Goal: Transaction & Acquisition: Purchase product/service

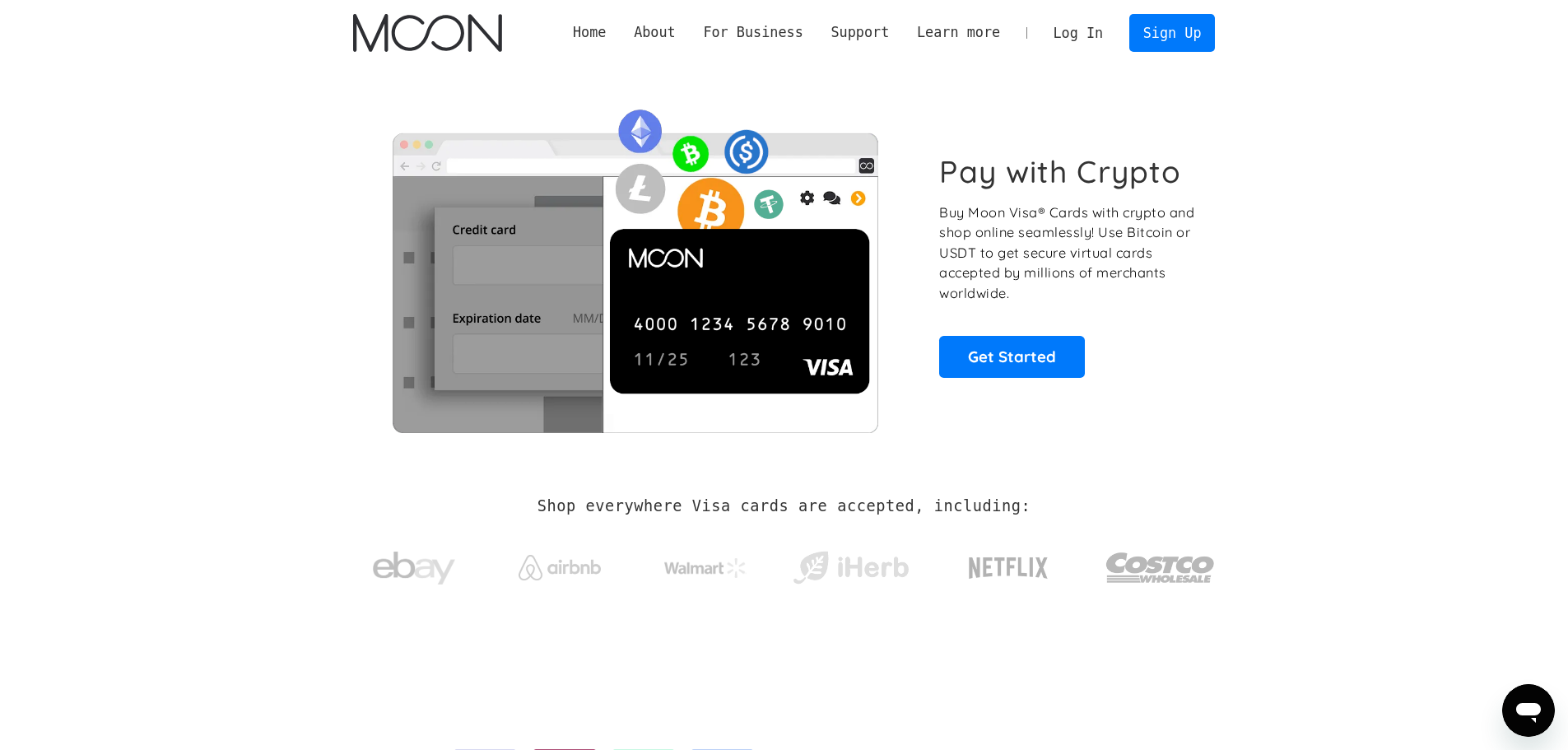
click at [1095, 30] on link "Log In" at bounding box center [1077, 33] width 77 height 36
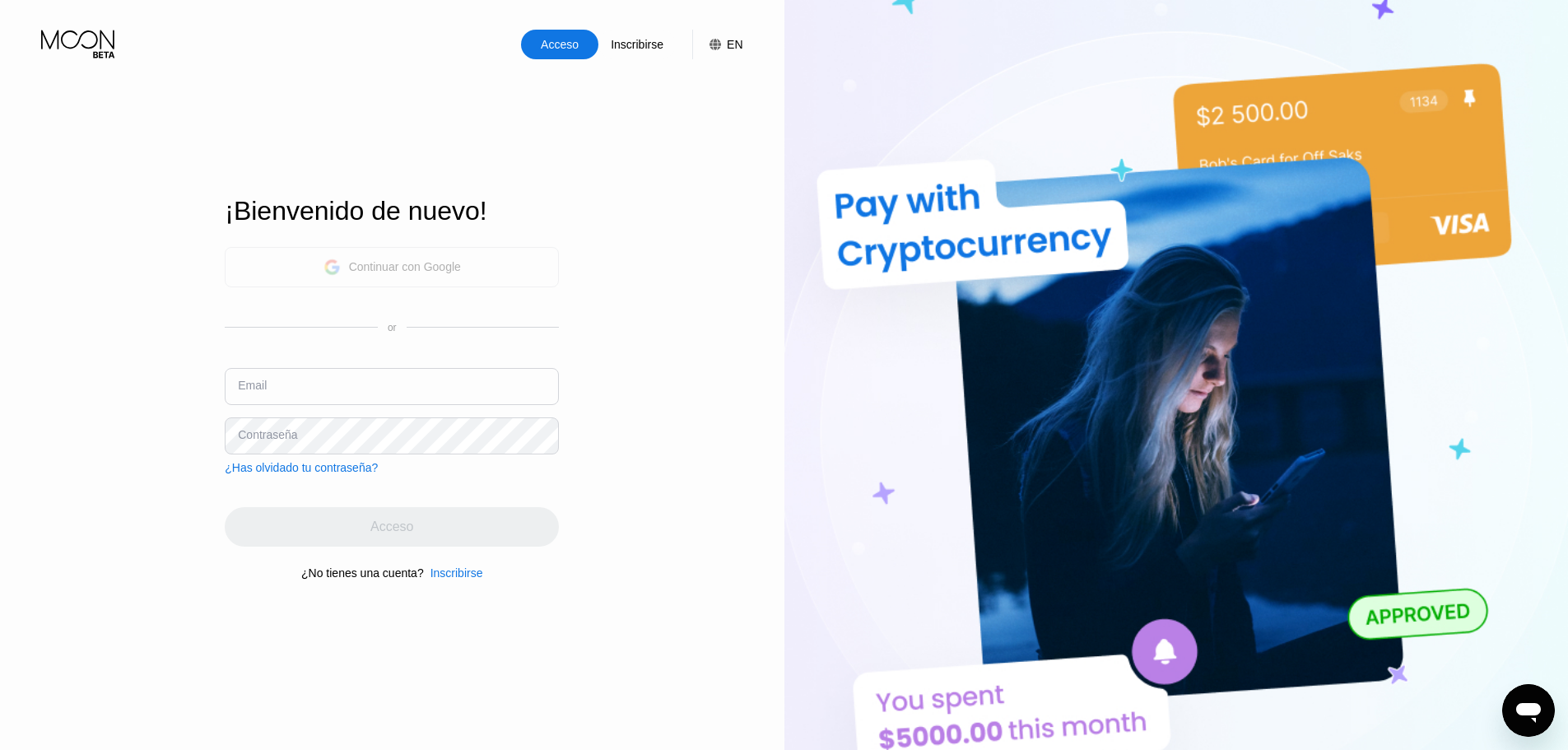
click at [424, 260] on div "Continuar con Google" at bounding box center [404, 266] width 112 height 13
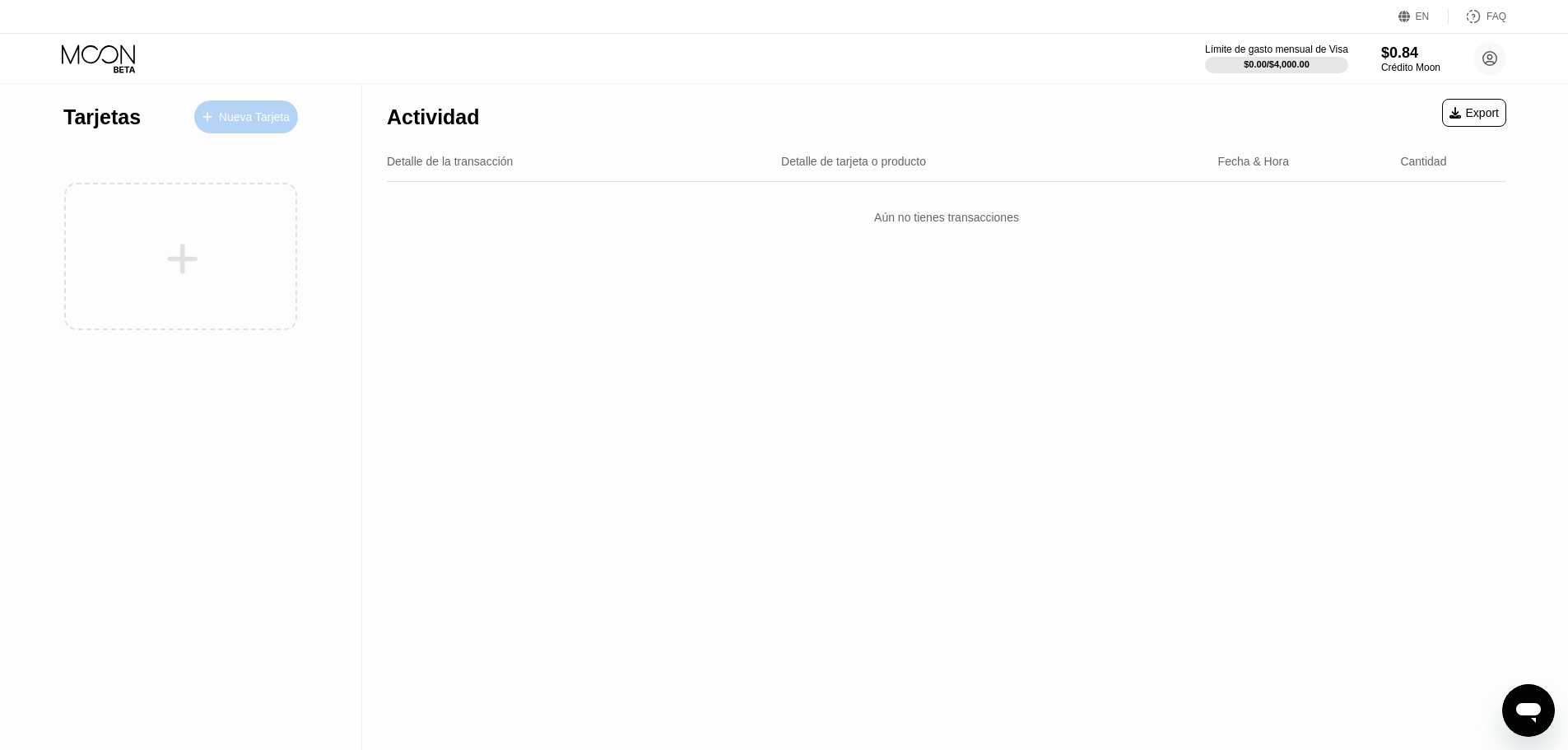
click at [217, 115] on div at bounding box center [215, 117] width 7 height 14
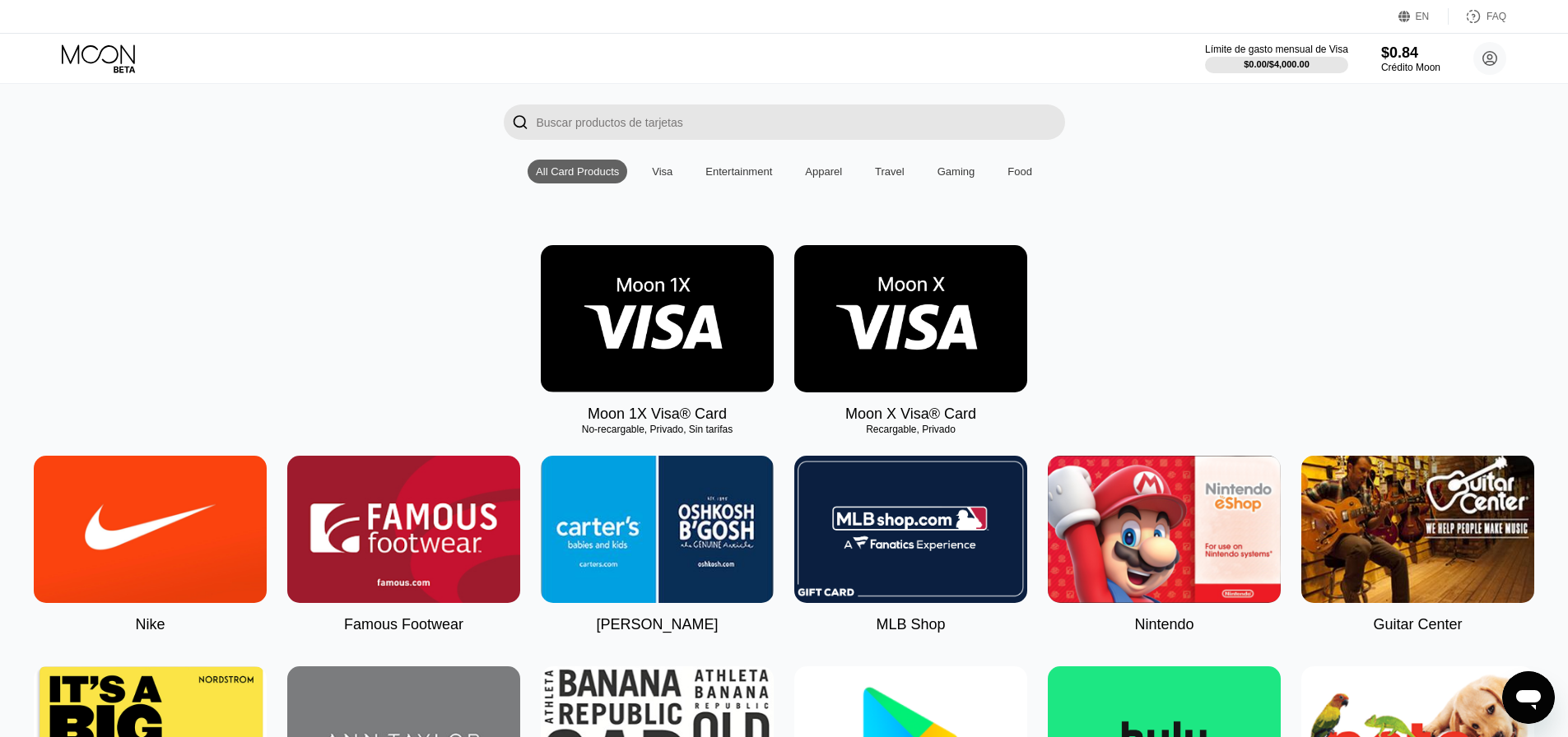
scroll to position [110, 0]
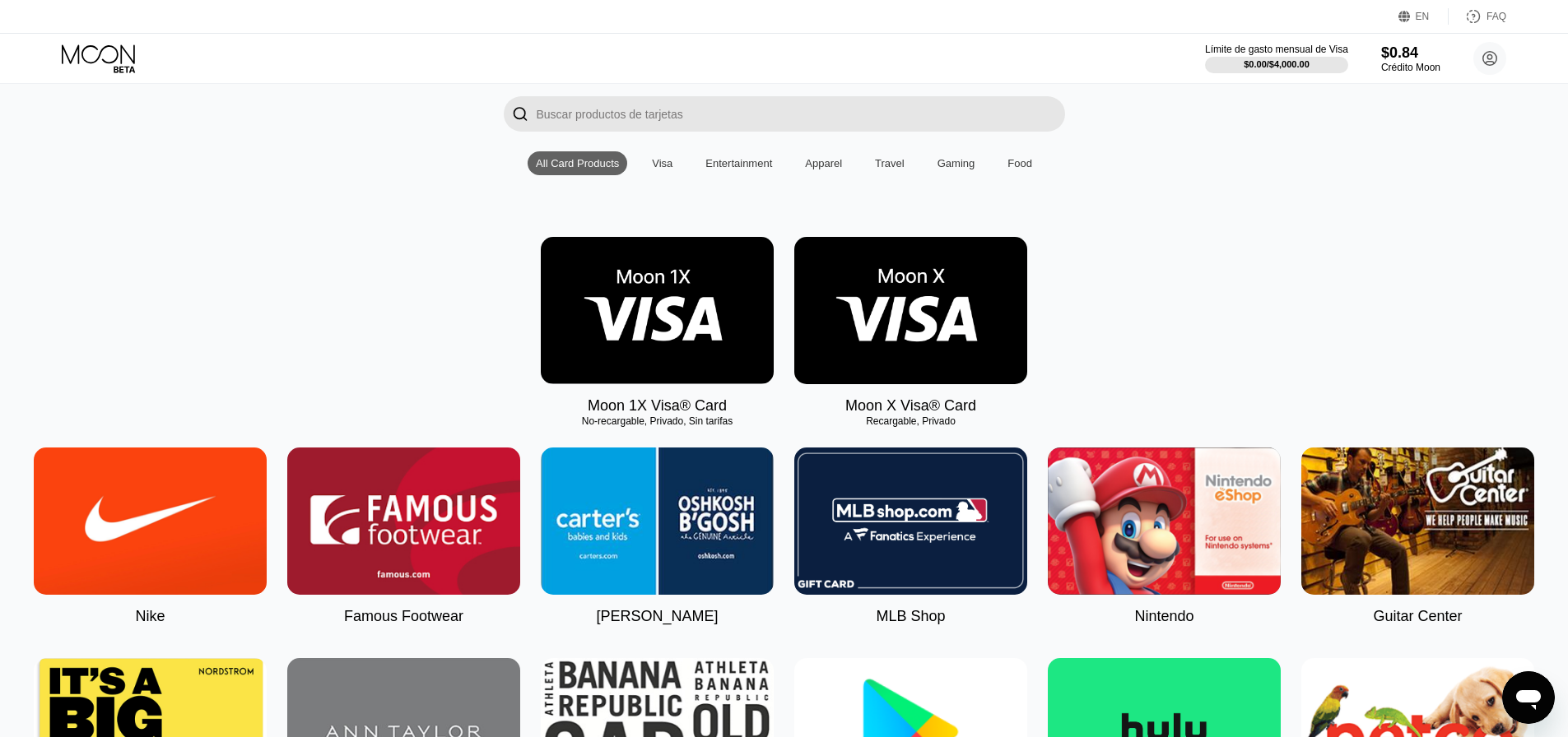
click at [896, 321] on img at bounding box center [910, 311] width 233 height 147
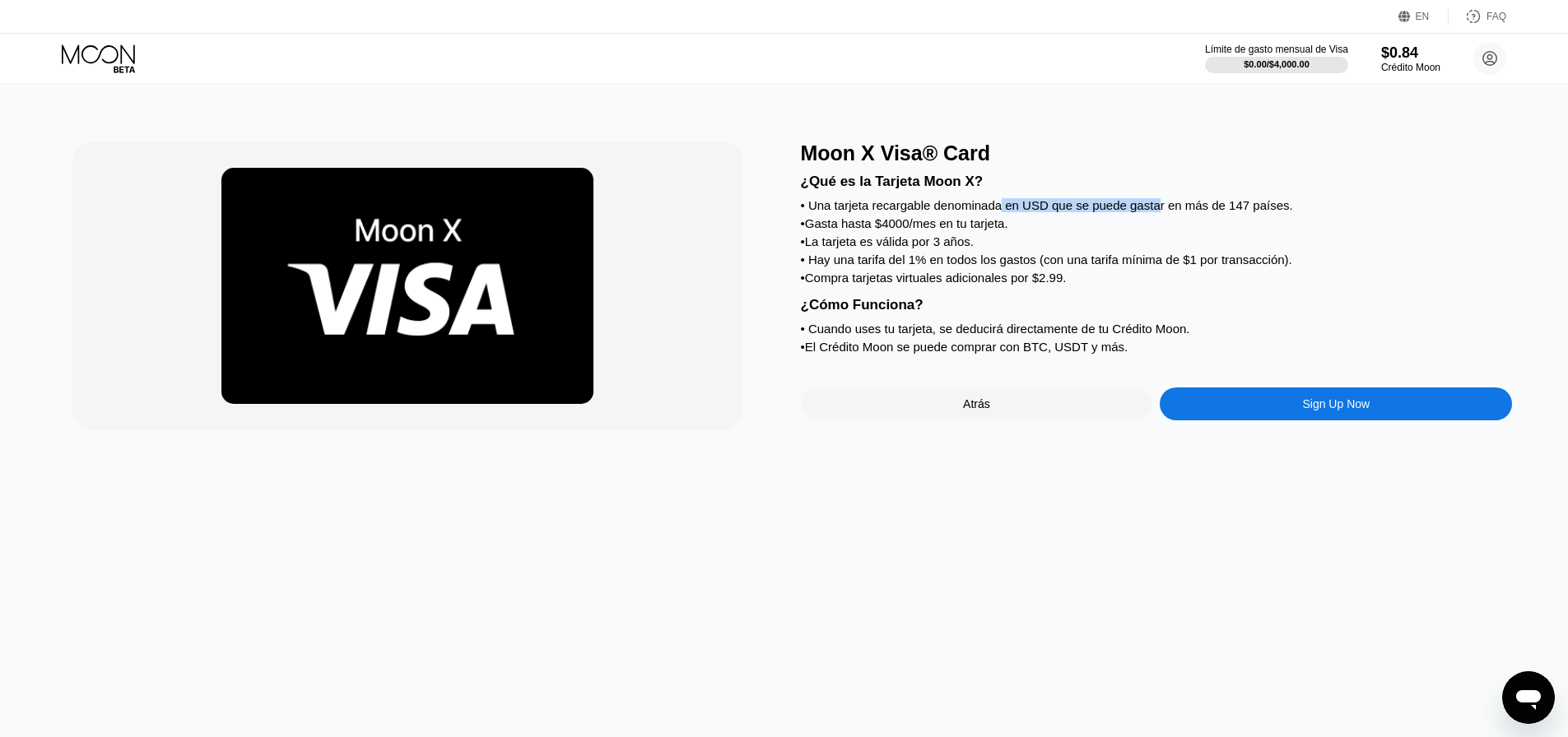
drag, startPoint x: 1001, startPoint y: 215, endPoint x: 1155, endPoint y: 216, distance: 154.0
click at [1155, 212] on div "• Una tarjeta recargable denominada en USD que se puede gastar en más de 147 pa…" at bounding box center [1156, 205] width 712 height 14
drag, startPoint x: 939, startPoint y: 225, endPoint x: 957, endPoint y: 230, distance: 18.7
click at [952, 228] on div "• Gasta hasta $4000/mes en tu tarjeta." at bounding box center [1156, 223] width 712 height 14
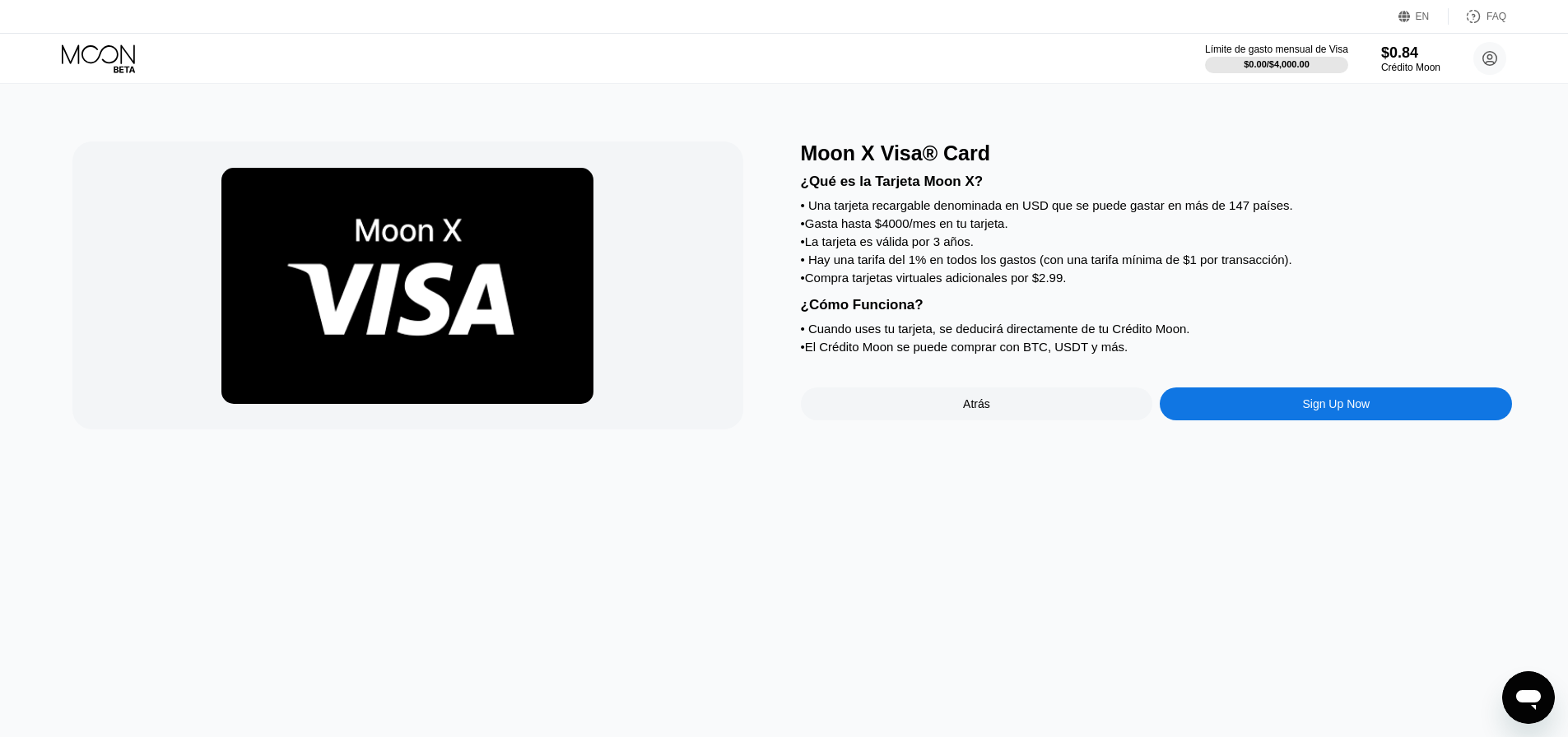
drag, startPoint x: 957, startPoint y: 231, endPoint x: 923, endPoint y: 258, distance: 43.4
click at [957, 230] on div "• Gasta hasta $4000/mes en tu tarjeta." at bounding box center [1156, 223] width 712 height 14
click at [921, 248] on div "• La tarjeta es válida por 3 años." at bounding box center [1156, 241] width 712 height 14
drag, startPoint x: 887, startPoint y: 230, endPoint x: 928, endPoint y: 239, distance: 42.0
click at [921, 230] on div "• Gasta hasta $4000/mes en tu tarjeta." at bounding box center [1156, 223] width 712 height 14
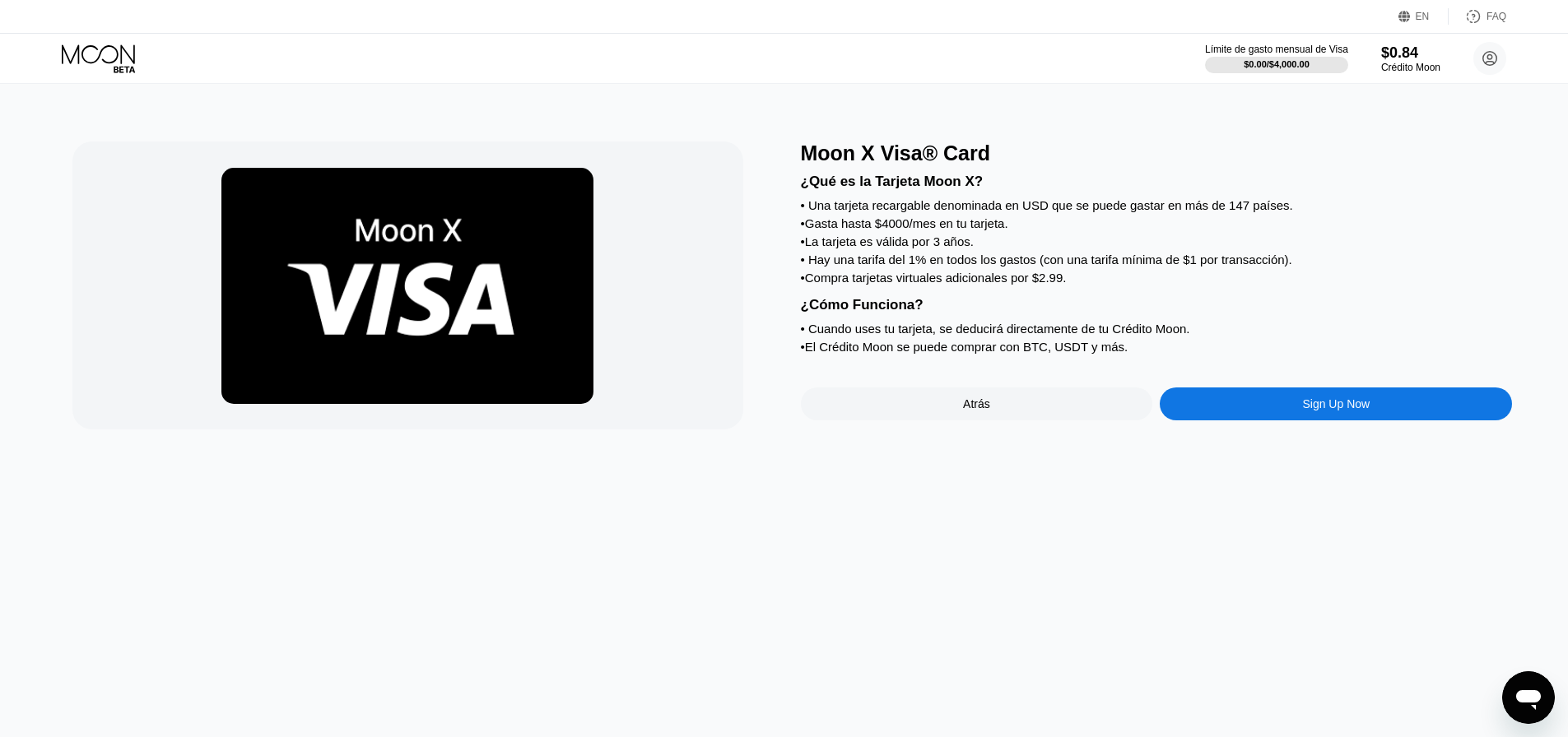
click at [937, 248] on div "• La tarjeta es válida por 3 años." at bounding box center [1156, 241] width 712 height 14
click at [929, 262] on div "¿Qué es la Tarjeta Moon X? • Una tarjeta recargable denominada en USD que se pu…" at bounding box center [1156, 261] width 712 height 193
click at [909, 266] on div "• Hay una tarifa del 1% en todos los gastos (con una tarifa mínima de $1 por tr…" at bounding box center [1156, 260] width 712 height 14
click at [954, 266] on div "• Hay una tarifa del 1% en todos los gastos (con una tarifa mínima de $1 por tr…" at bounding box center [1156, 260] width 712 height 14
drag, startPoint x: 959, startPoint y: 285, endPoint x: 966, endPoint y: 299, distance: 15.7
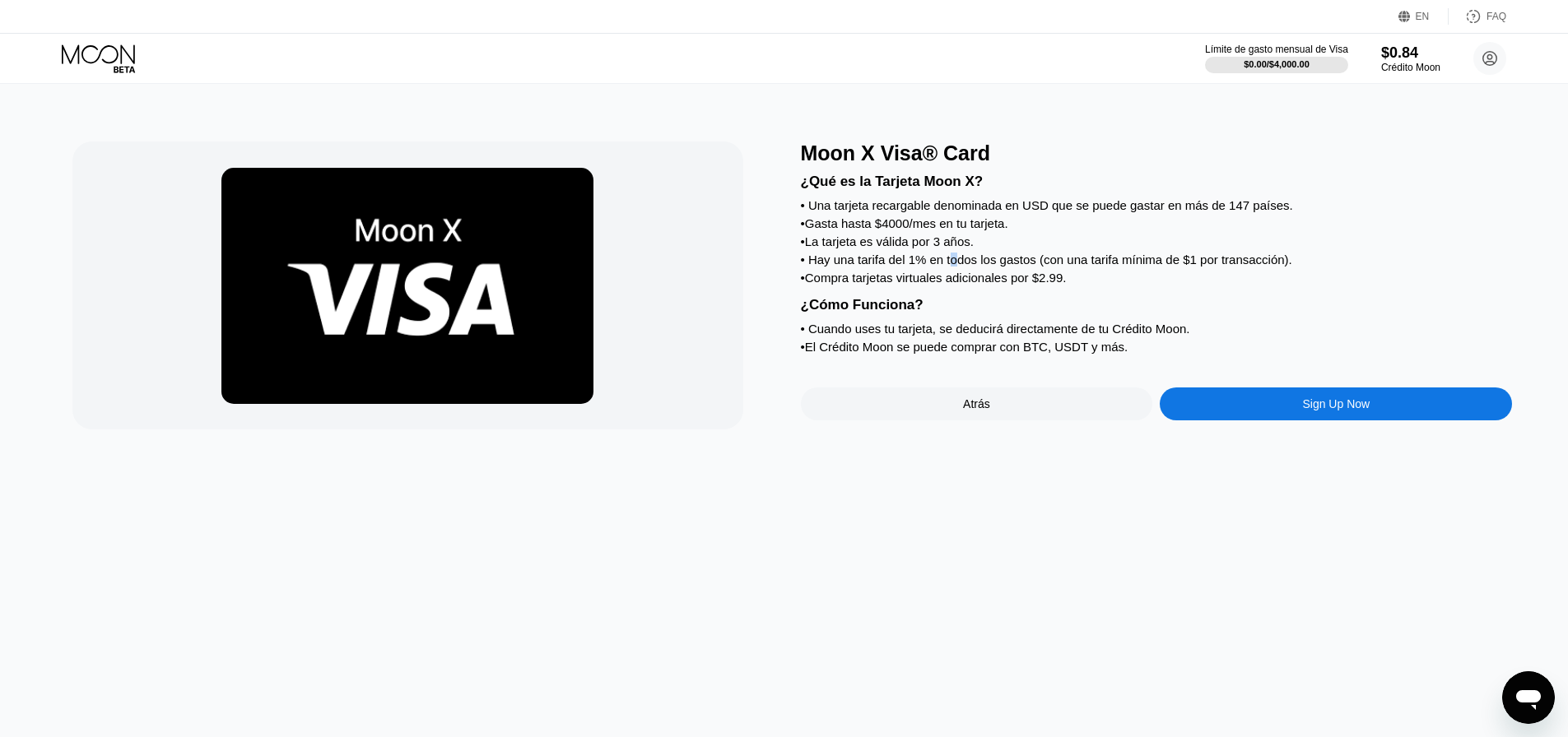
click at [961, 289] on div "¿Qué es la Tarjeta Moon X? • Una tarjeta recargable denominada en USD que se pu…" at bounding box center [1156, 261] width 712 height 193
drag, startPoint x: 966, startPoint y: 299, endPoint x: 1016, endPoint y: 285, distance: 51.9
click at [968, 285] on div "• Compra tarjetas virtuales adicionales por $2.99." at bounding box center [1156, 278] width 712 height 14
drag, startPoint x: 1043, startPoint y: 277, endPoint x: 1090, endPoint y: 285, distance: 47.7
click at [1090, 285] on div "¿Qué es la Tarjeta Moon X? • Una tarjeta recargable denominada en USD que se pu…" at bounding box center [1156, 261] width 712 height 193
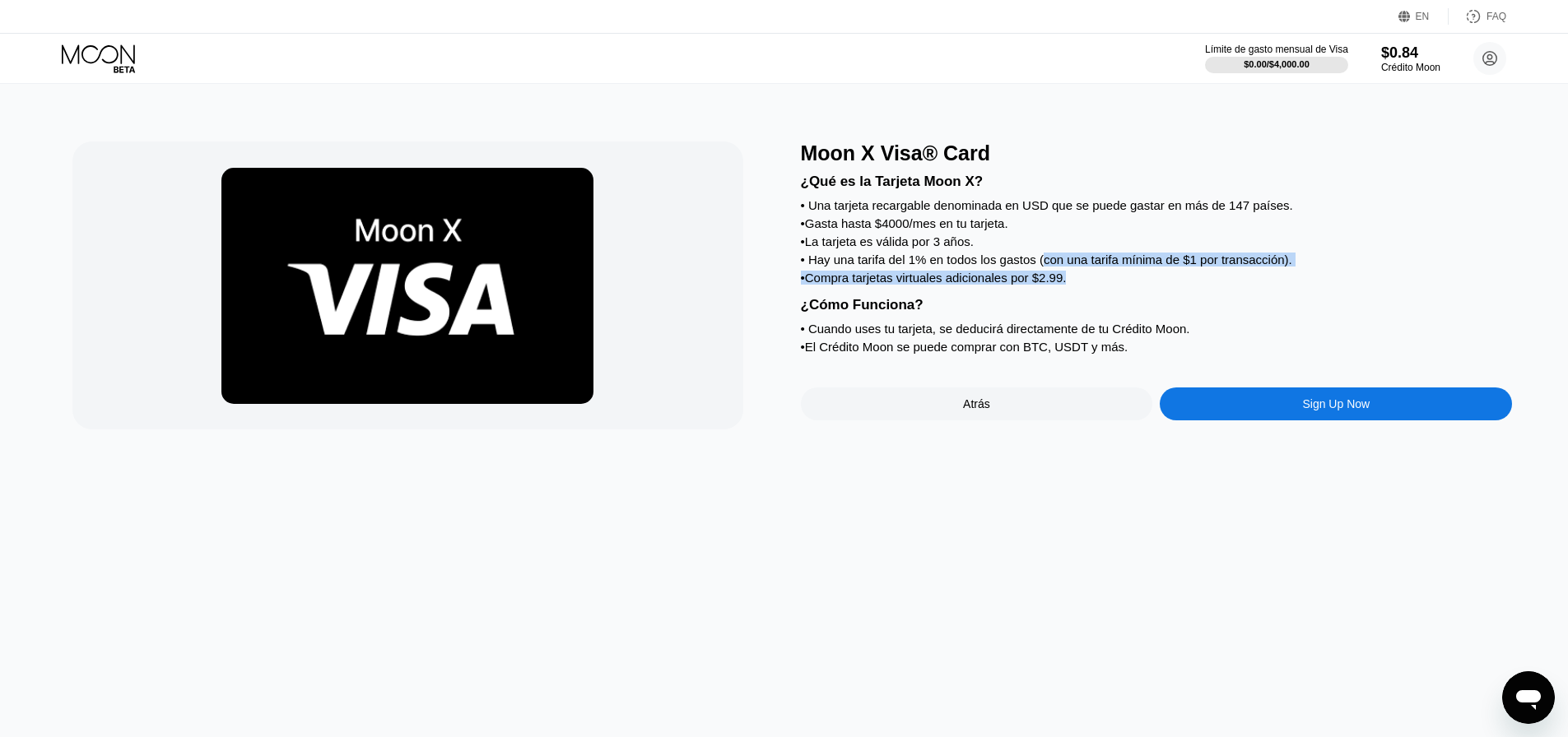
click at [1144, 285] on div "• Compra tarjetas virtuales adicionales por $2.99." at bounding box center [1156, 278] width 712 height 14
drag, startPoint x: 833, startPoint y: 286, endPoint x: 931, endPoint y: 298, distance: 98.7
click at [929, 285] on div "• Compra tarjetas virtuales adicionales por $2.99." at bounding box center [1156, 278] width 712 height 14
click at [930, 285] on div "• Compra tarjetas virtuales adicionales por $2.99." at bounding box center [1156, 278] width 712 height 14
drag, startPoint x: 1006, startPoint y: 285, endPoint x: 1056, endPoint y: 298, distance: 51.7
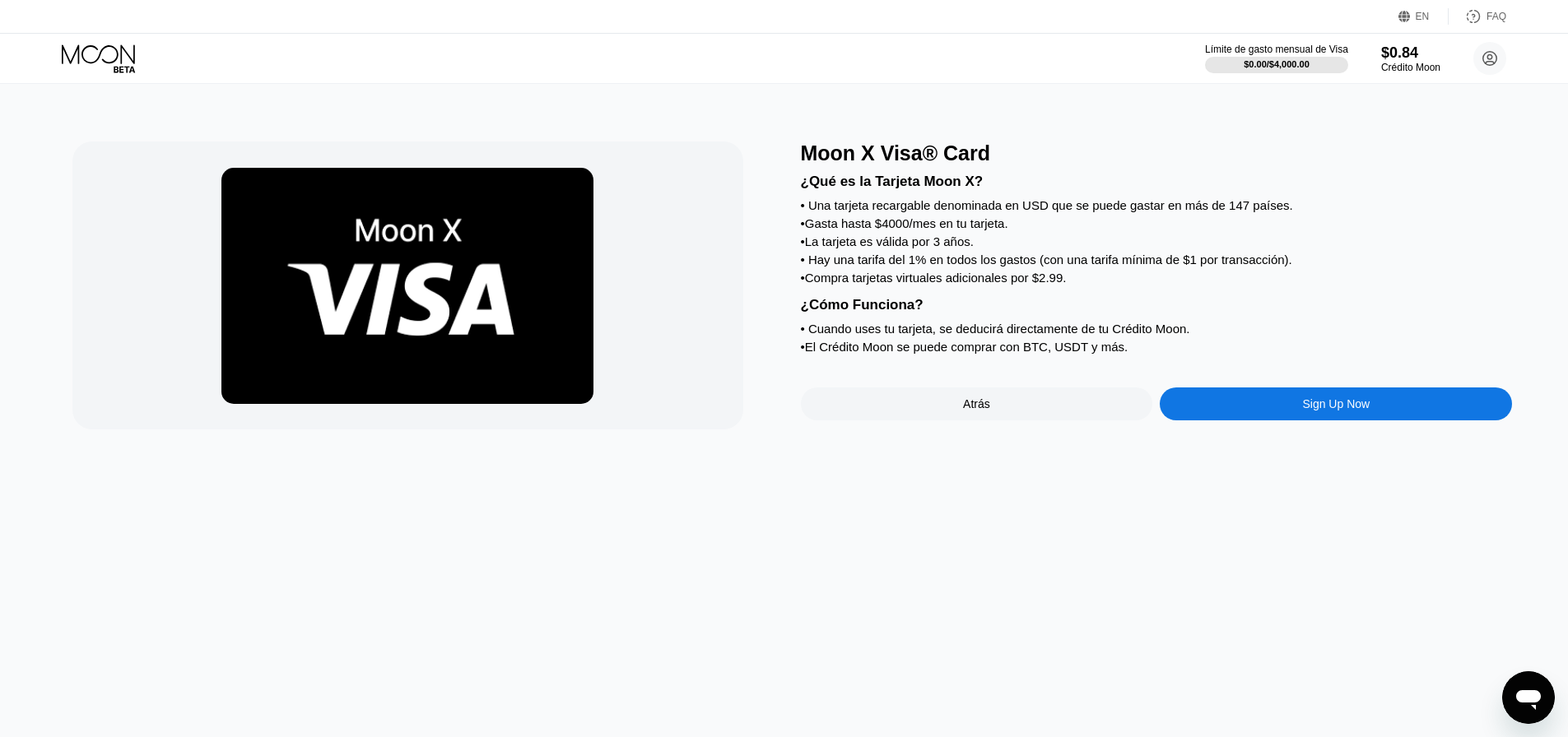
click at [1055, 295] on div "¿Qué es la Tarjeta Moon X? • Una tarjeta recargable denominada en USD que se pu…" at bounding box center [1156, 261] width 712 height 193
click at [1052, 305] on div "¿Qué es la Tarjeta Moon X? • Una tarjeta recargable denominada en USD que se pu…" at bounding box center [1156, 261] width 712 height 193
drag, startPoint x: 935, startPoint y: 289, endPoint x: 988, endPoint y: 301, distance: 54.3
click at [988, 285] on div "• Compra tarjetas virtuales adicionales por $2.99." at bounding box center [1156, 278] width 712 height 14
click at [983, 305] on div "¿Qué es la Tarjeta Moon X? • Una tarjeta recargable denominada en USD que se pu…" at bounding box center [1156, 261] width 712 height 193
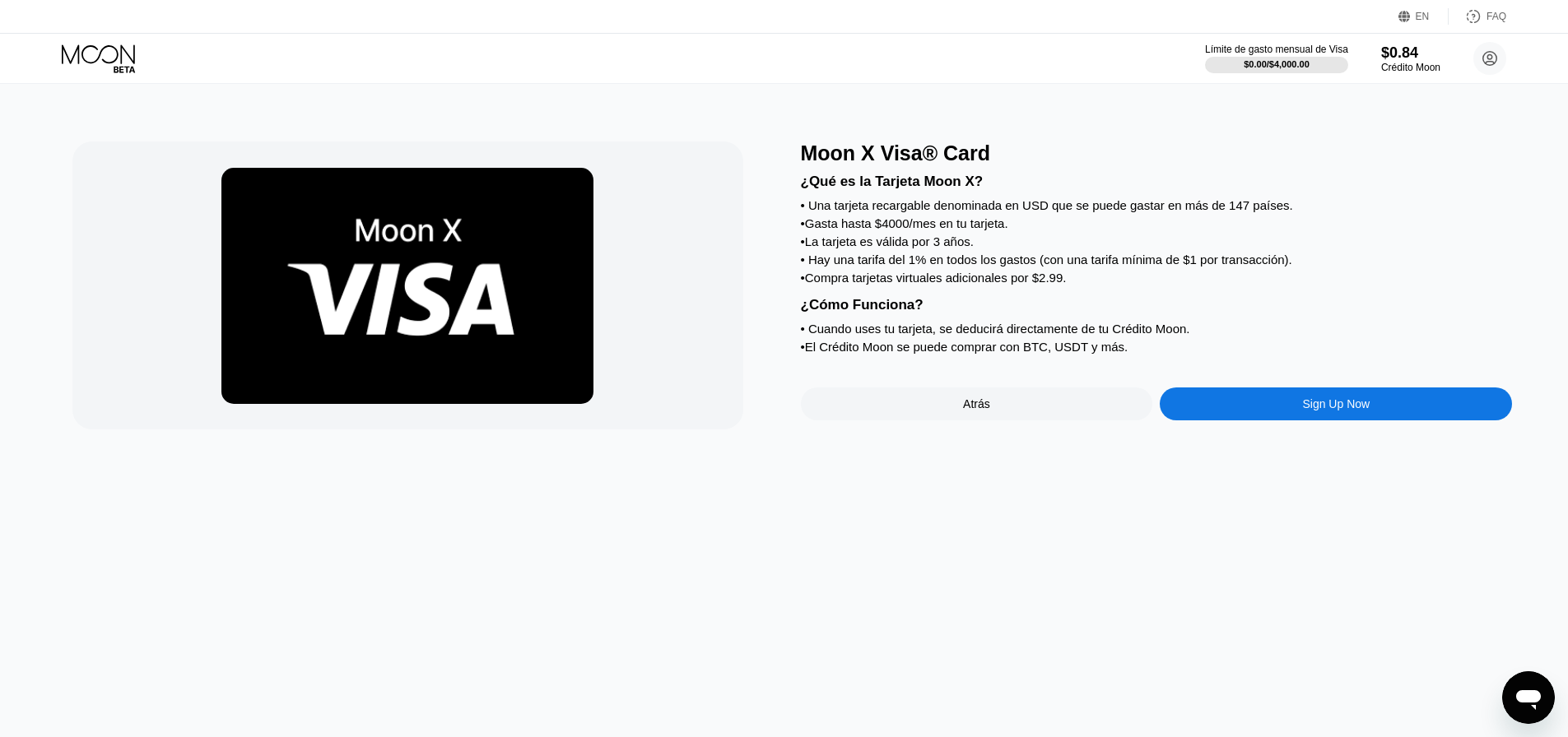
click at [903, 285] on div "• Compra tarjetas virtuales adicionales por $2.99." at bounding box center [1156, 278] width 712 height 14
drag, startPoint x: 936, startPoint y: 364, endPoint x: 996, endPoint y: 364, distance: 60.0
click at [993, 354] on div "• El Crédito Moon se puede comprar con BTC, USDT y más." at bounding box center [1156, 347] width 712 height 14
click at [997, 354] on div "• El Crédito Moon se puede comprar con BTC, USDT y más." at bounding box center [1156, 347] width 712 height 14
drag, startPoint x: 965, startPoint y: 369, endPoint x: 1071, endPoint y: 372, distance: 106.0
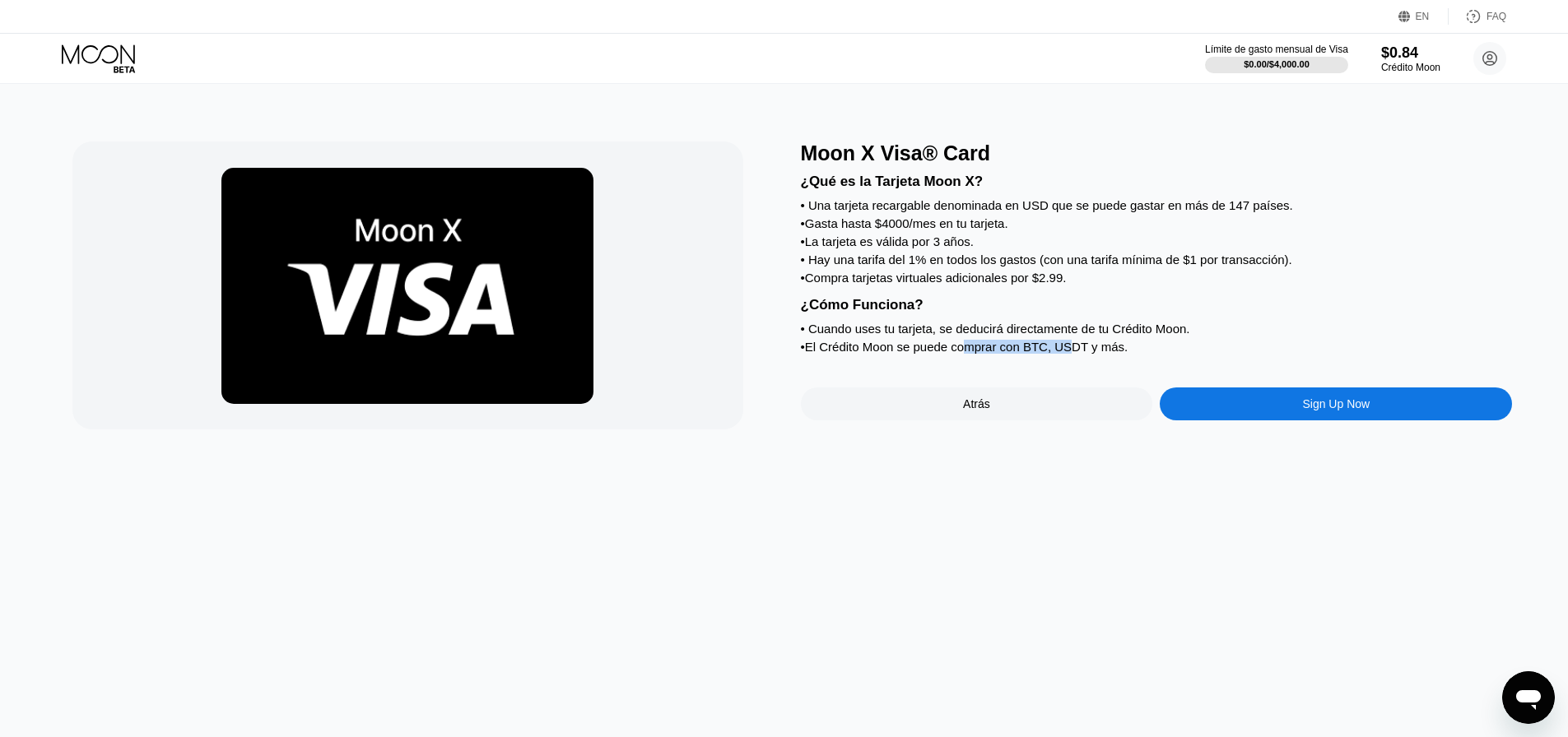
click at [1071, 354] on div "• El Crédito Moon se puede comprar con BTC, USDT y más." at bounding box center [1156, 347] width 712 height 14
click at [1278, 420] on div "Sign Up Now" at bounding box center [1335, 404] width 352 height 33
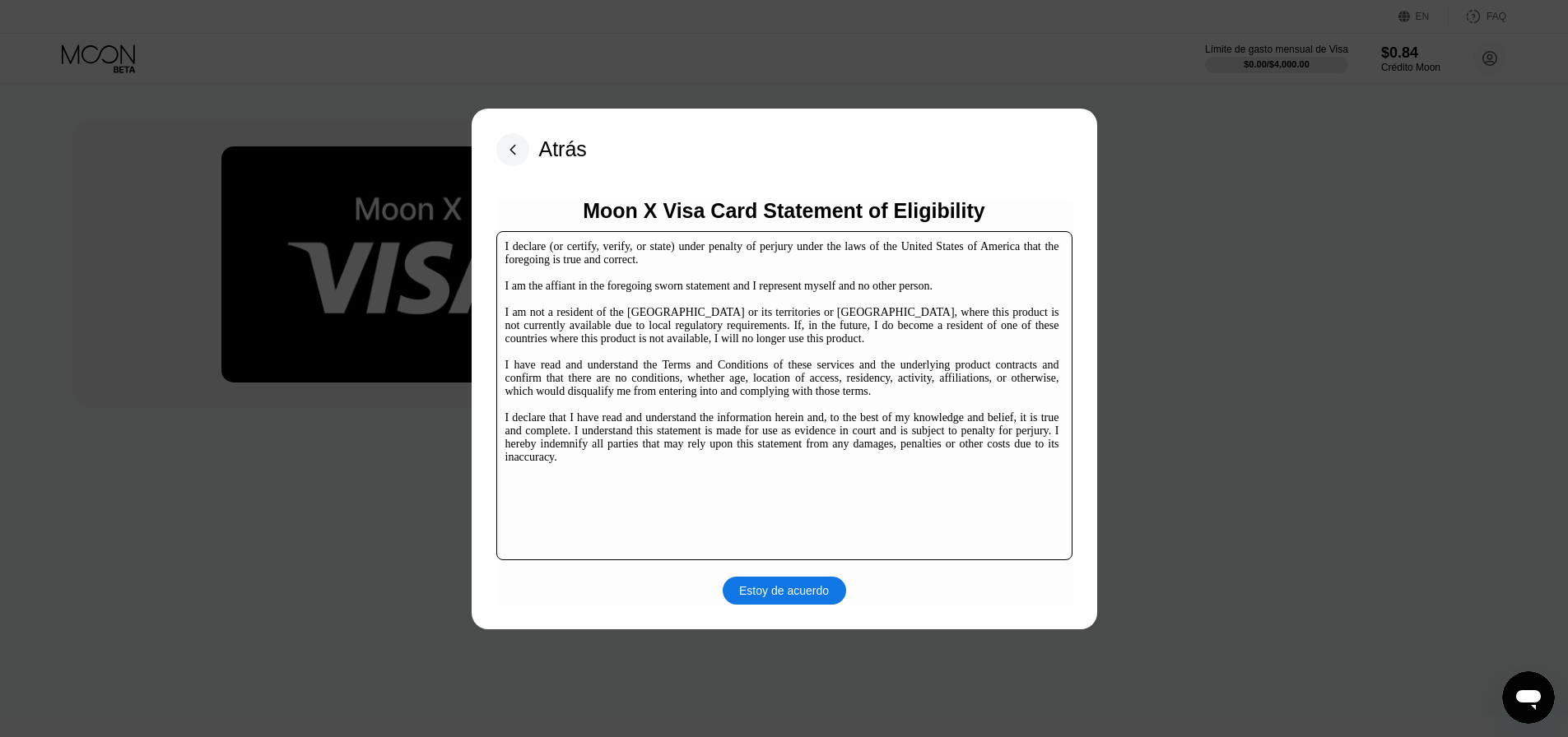
scroll to position [27, 0]
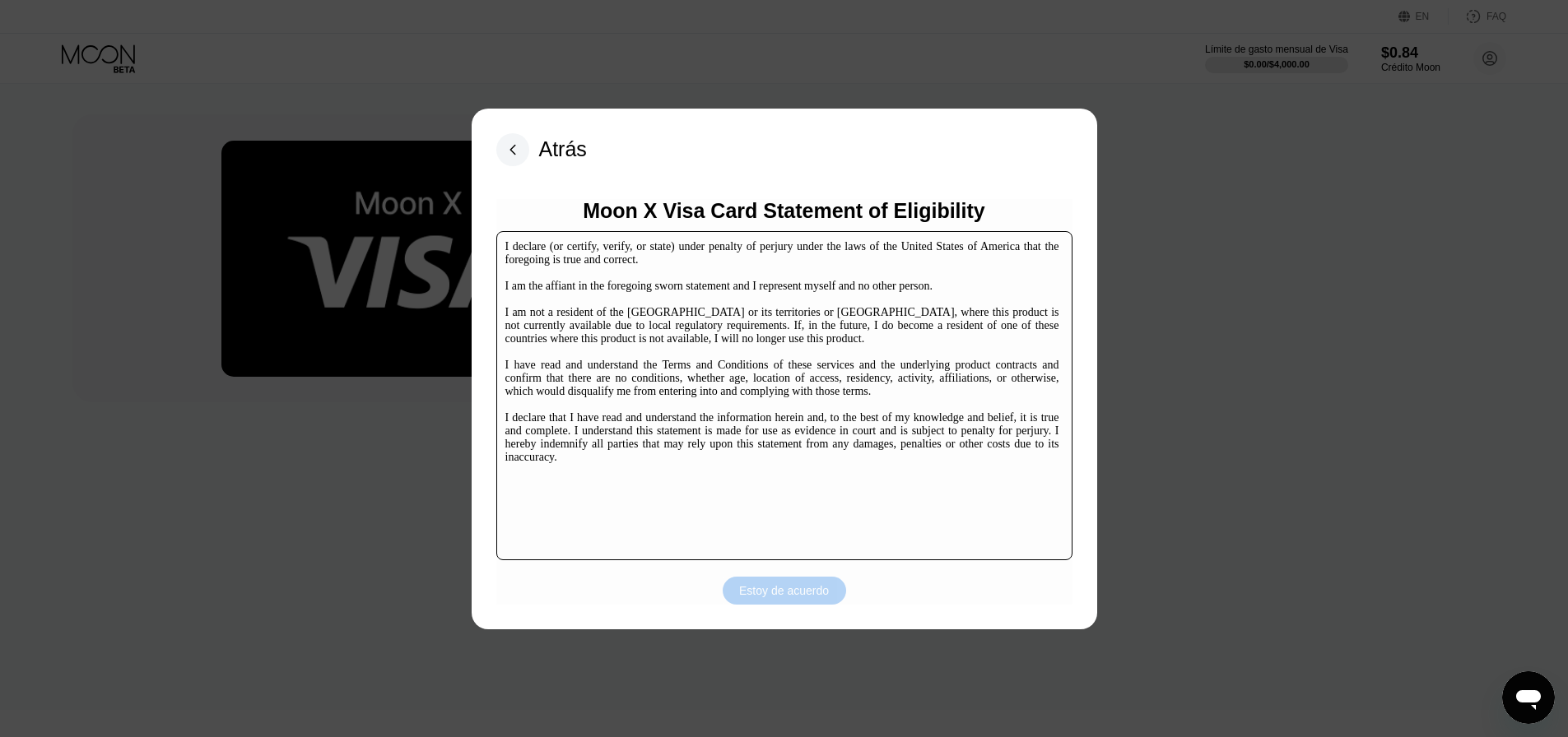
click at [792, 597] on div "Estoy de acuerdo" at bounding box center [784, 590] width 90 height 15
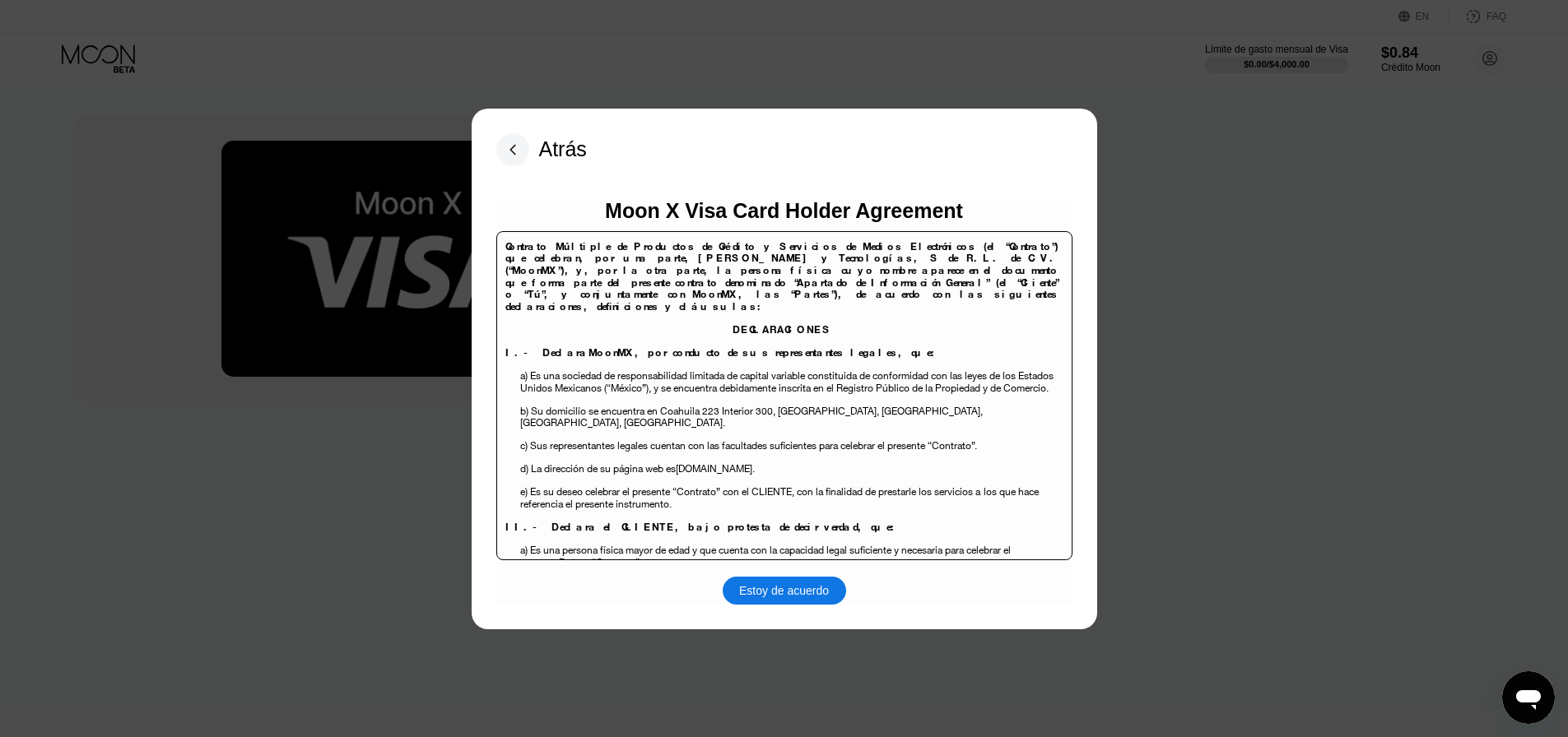
click at [800, 586] on div "Estoy de acuerdo" at bounding box center [784, 590] width 90 height 15
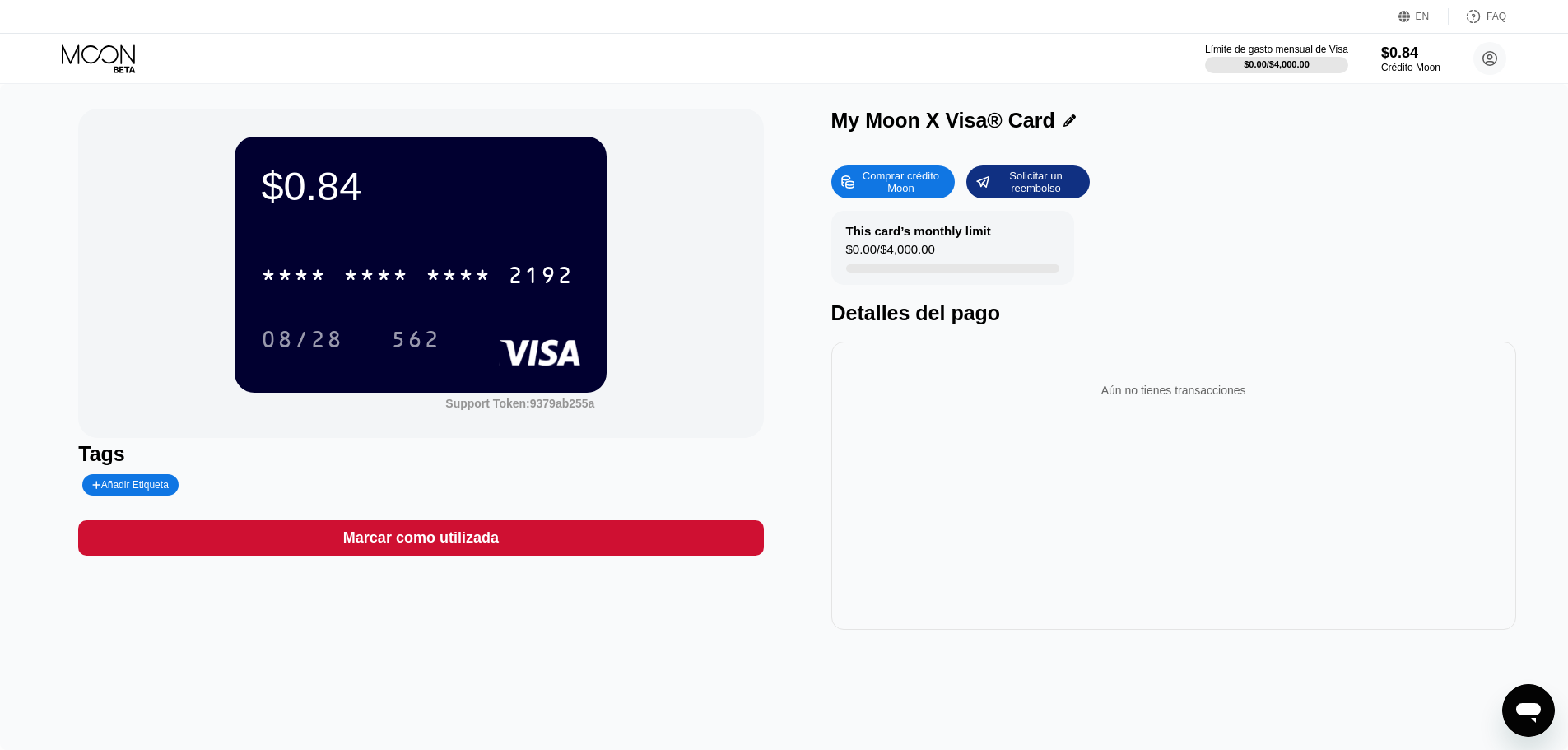
click at [1201, 395] on div "Aún no tienes transacciones" at bounding box center [1173, 389] width 659 height 46
click at [903, 185] on div "Comprar crédito Moon" at bounding box center [900, 182] width 91 height 26
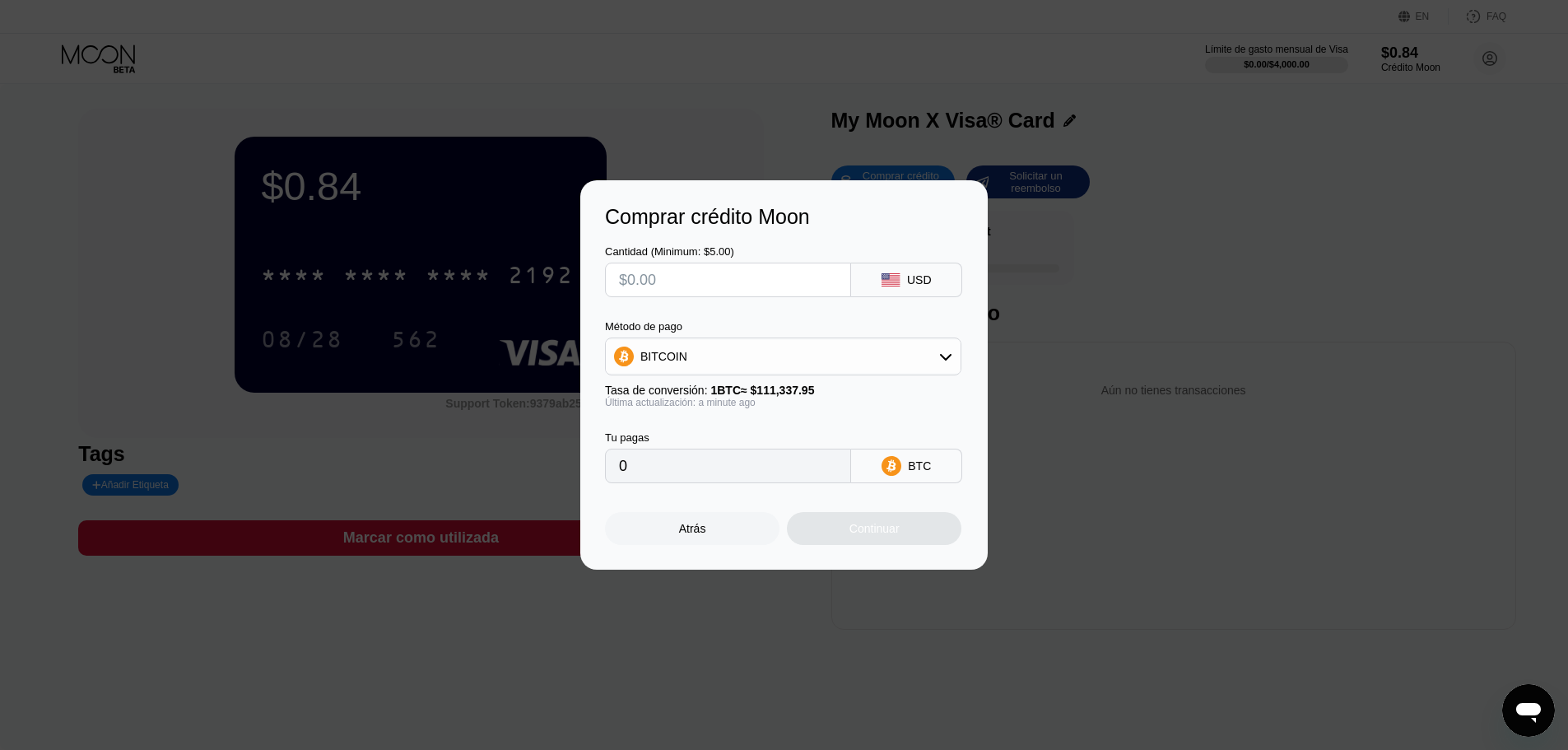
click at [820, 352] on div "BITCOIN" at bounding box center [783, 356] width 355 height 33
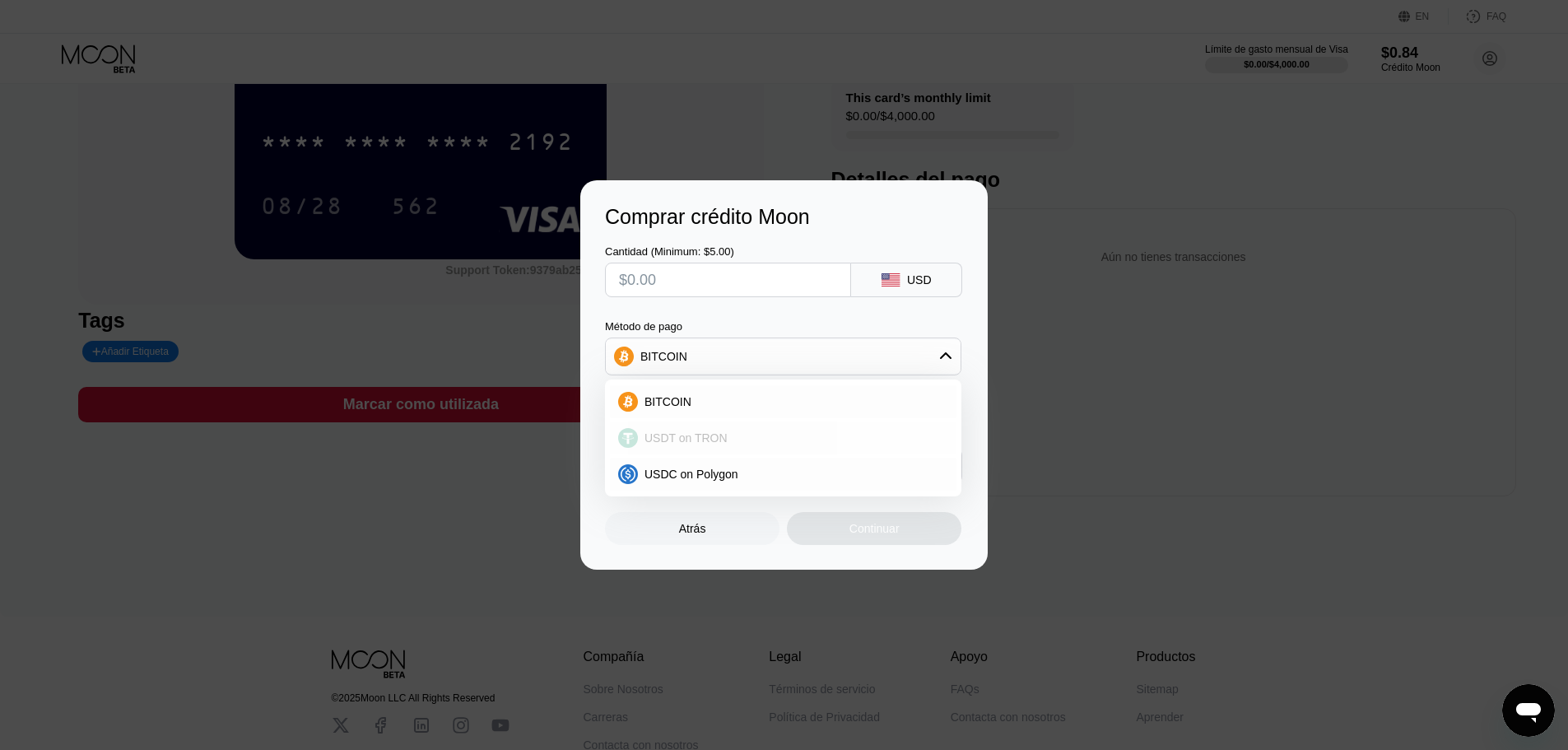
scroll to position [164, 0]
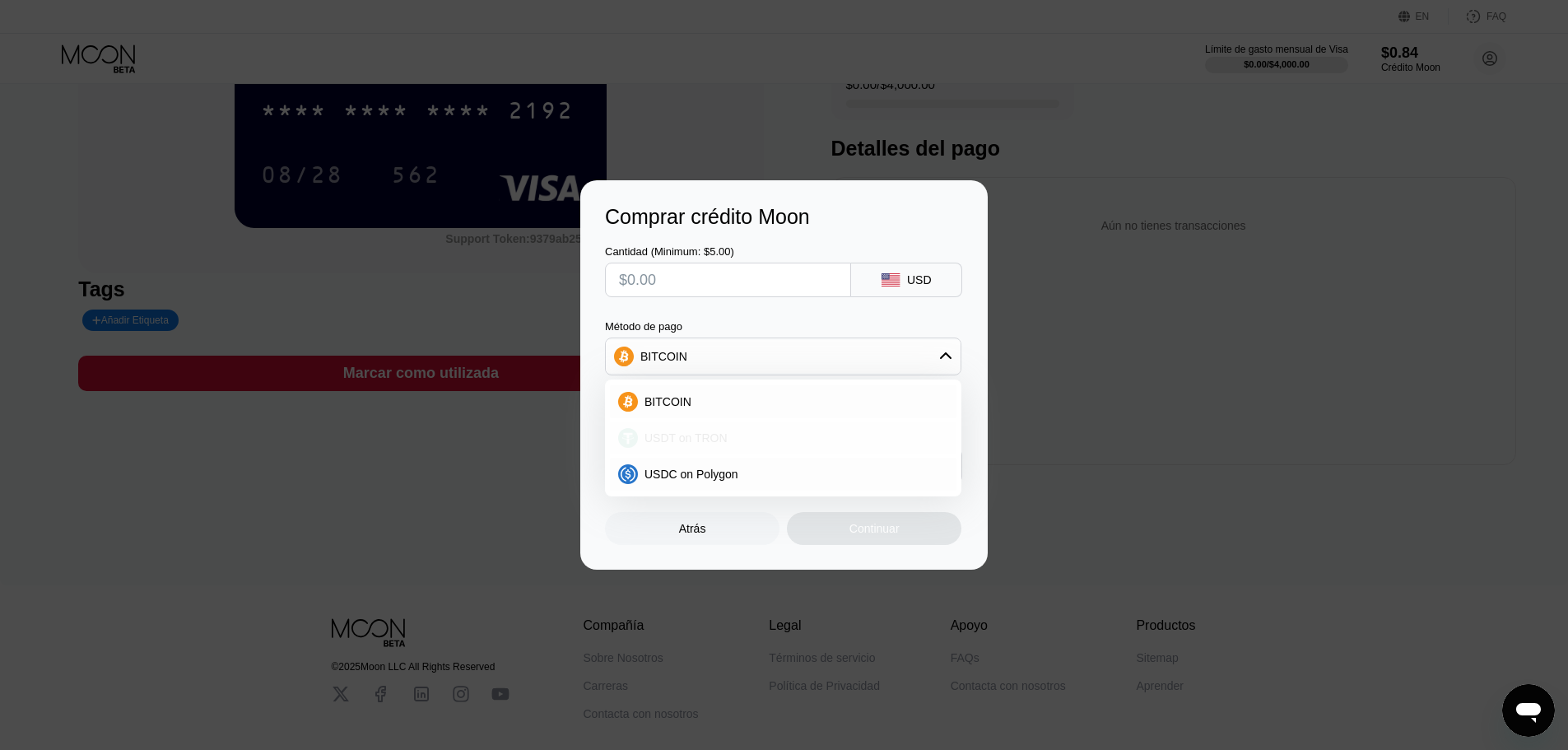
click at [739, 438] on div "USDT on TRON" at bounding box center [793, 437] width 311 height 13
type input "0.00"
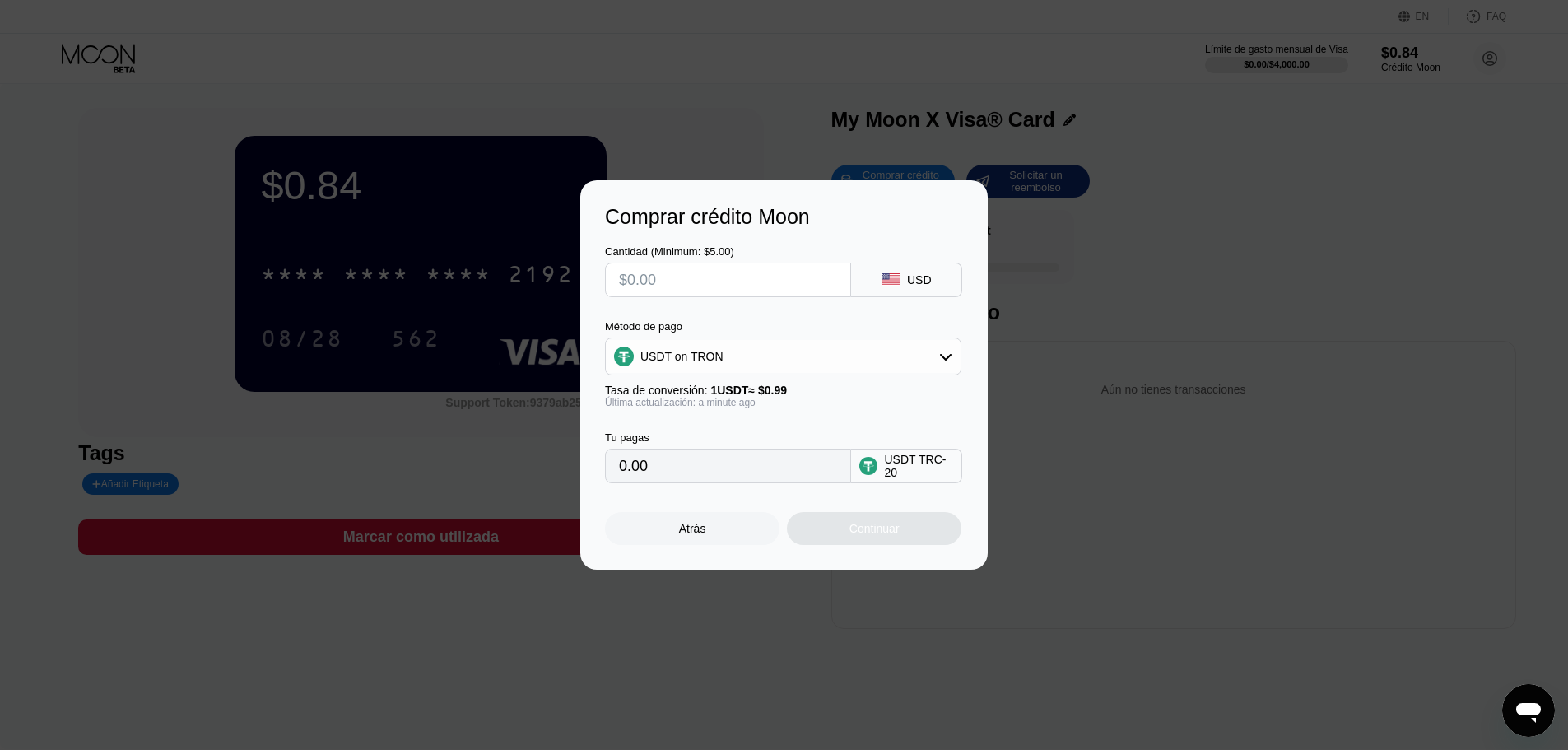
scroll to position [0, 0]
click at [717, 268] on input "text" at bounding box center [728, 279] width 218 height 33
click at [1126, 361] on div "Comprar crédito Moon Cantidad (Minimum: $5.00) USD Método de pago USDT on TRON …" at bounding box center [784, 375] width 1568 height 389
click at [700, 542] on div "Atrás" at bounding box center [692, 529] width 175 height 33
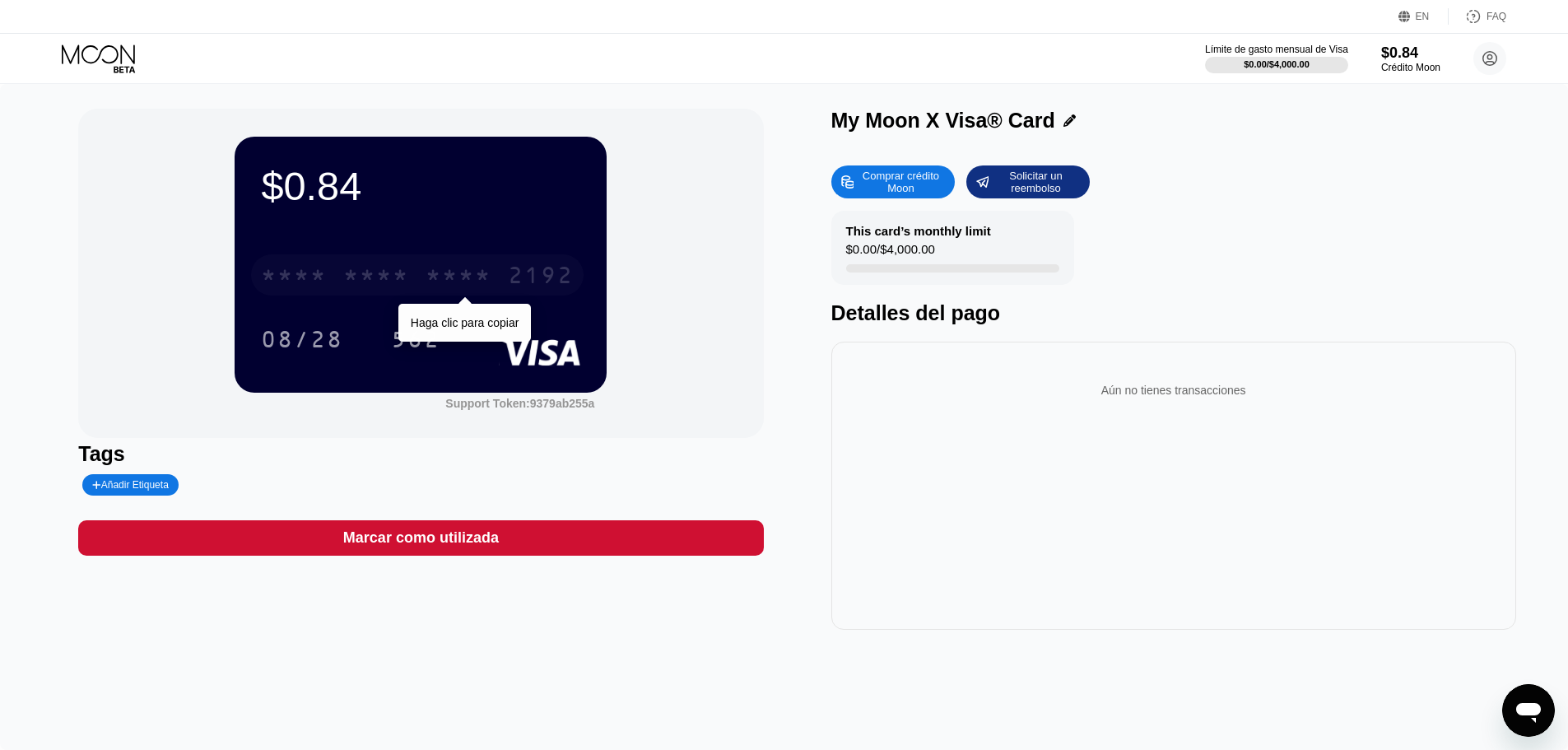
click at [444, 278] on div "* * * *" at bounding box center [459, 277] width 66 height 26
